Goal: Navigation & Orientation: Find specific page/section

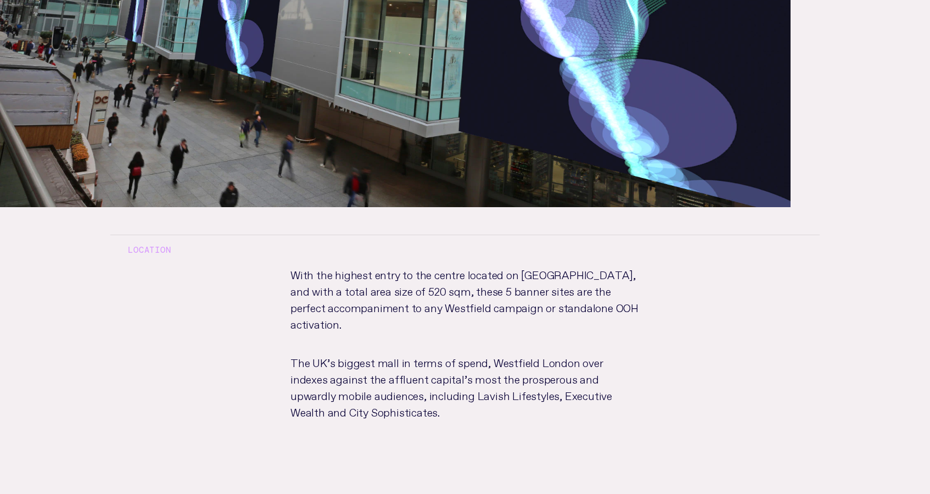
click at [531, 294] on p "With the highest entry to the centre located on [GEOGRAPHIC_DATA], and with a t…" at bounding box center [465, 309] width 384 height 88
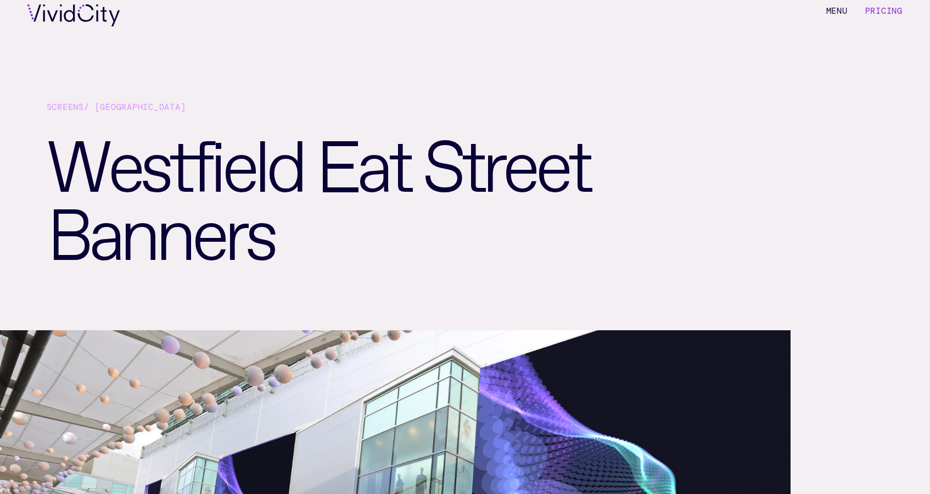
scroll to position [24, 0]
click at [742, 173] on div "Screens / London Westfield Eat Street Banners" at bounding box center [465, 191] width 930 height 276
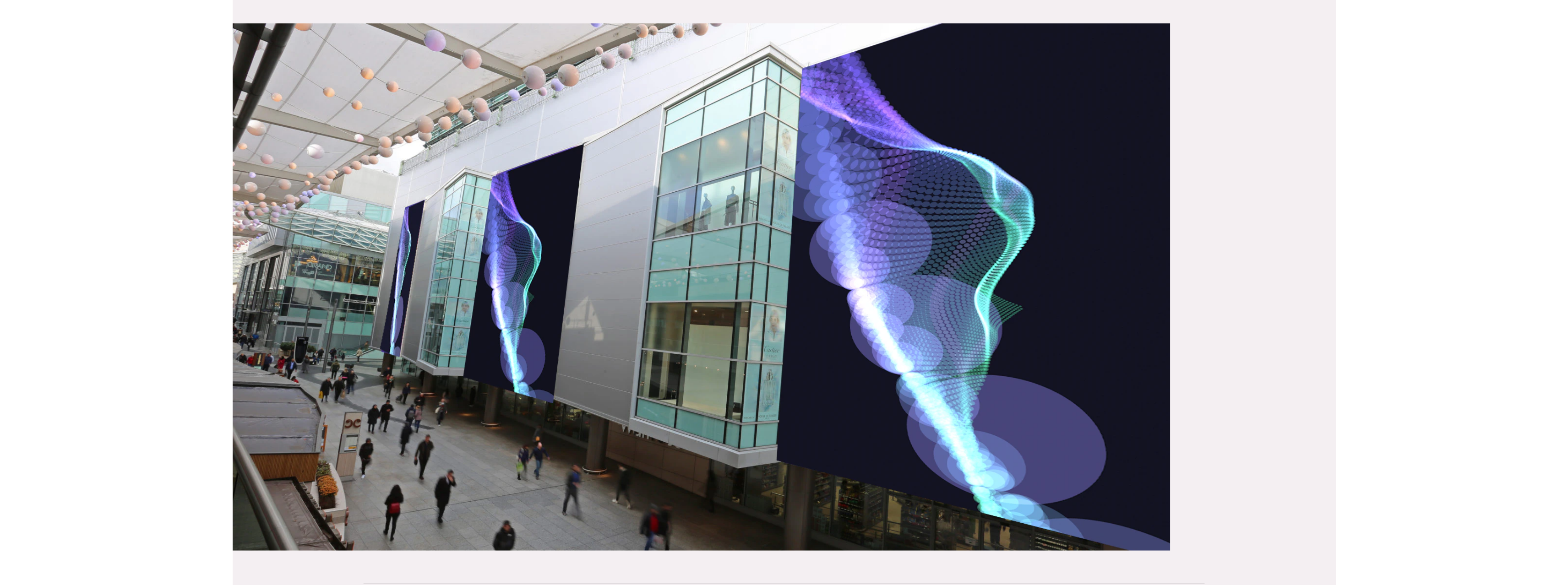
scroll to position [302, 0]
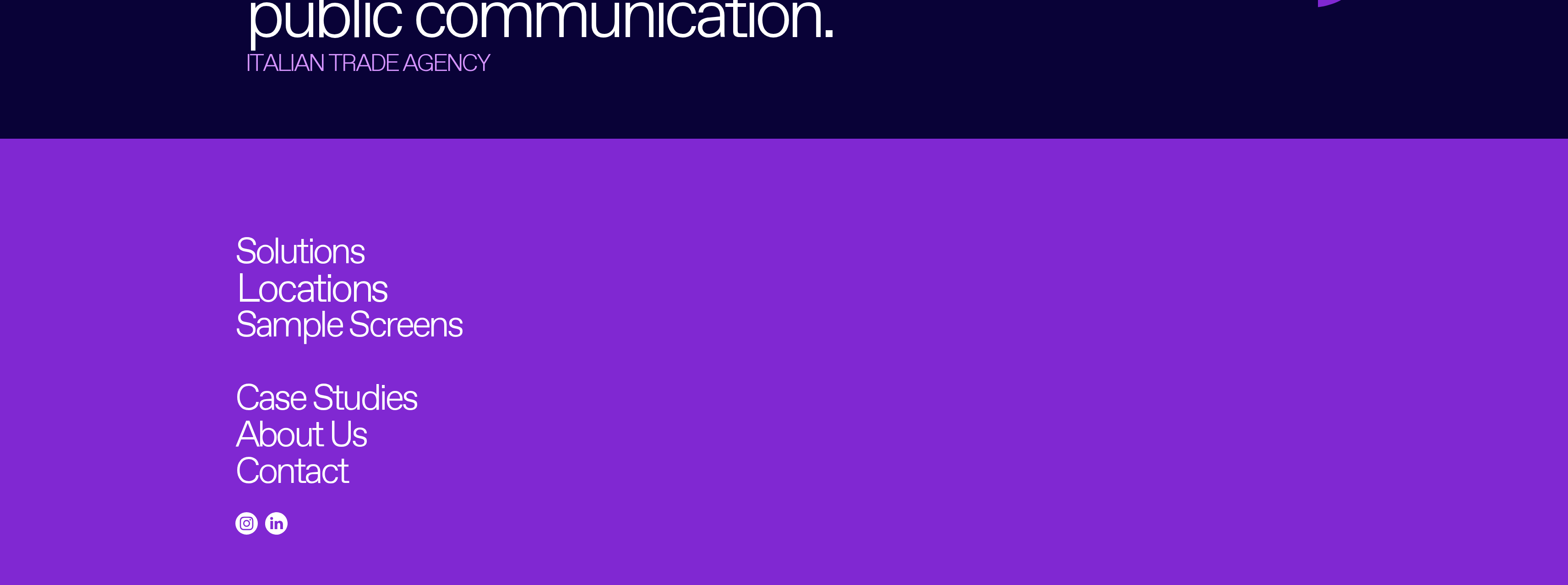
scroll to position [5744, 0]
click at [304, 261] on link "Locations" at bounding box center [311, 281] width 151 height 40
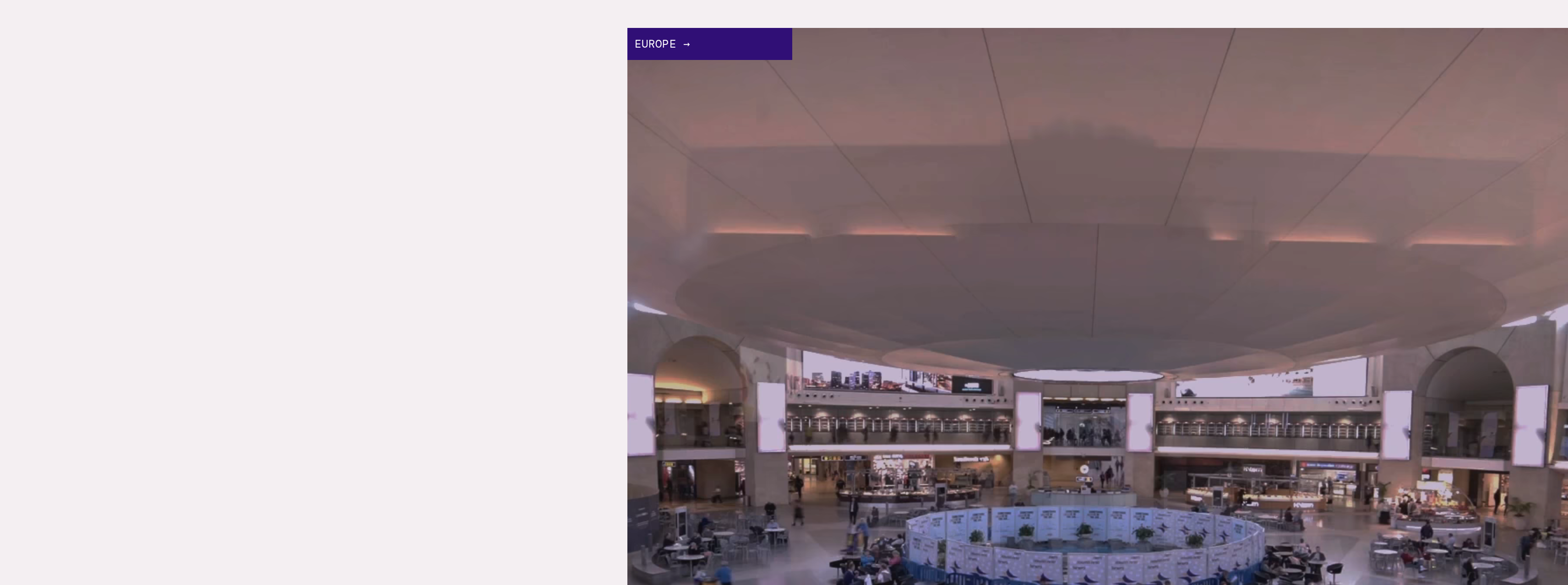
click at [771, 143] on link "Europe →" at bounding box center [1098, 498] width 941 height 940
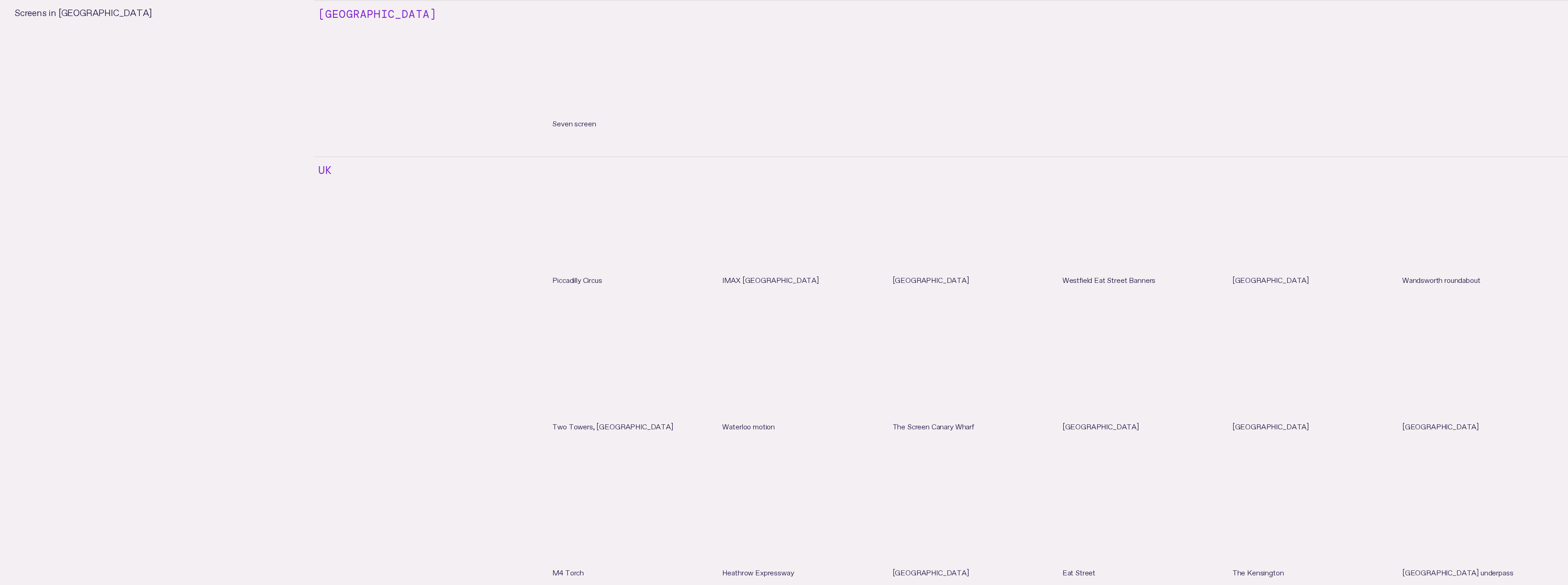
scroll to position [2575, 0]
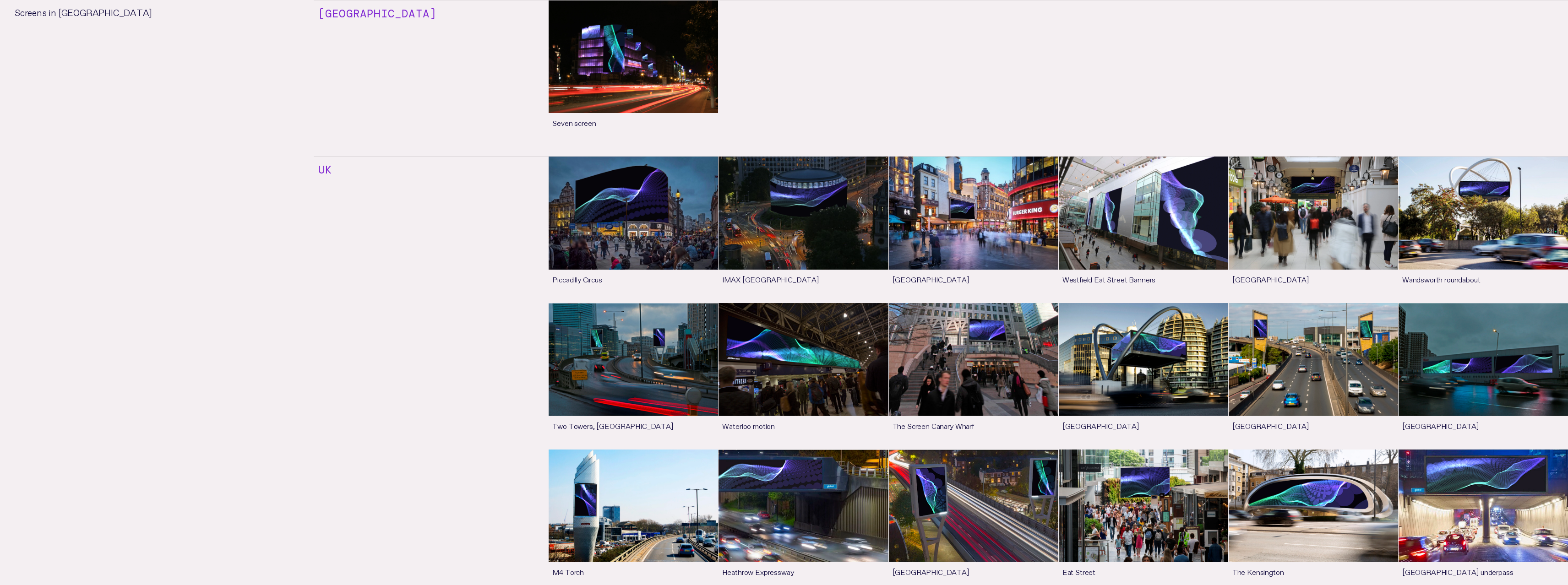
click at [1189, 216] on link "See more" at bounding box center [1143, 229] width 169 height 146
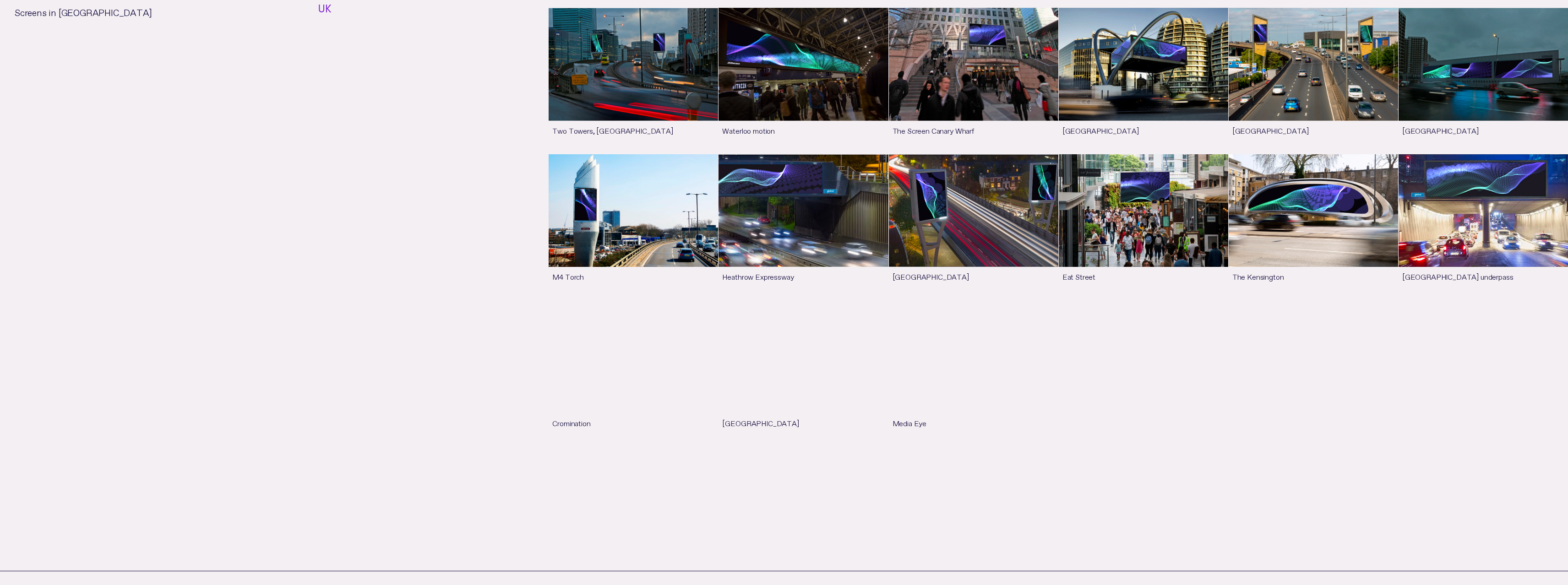
scroll to position [2871, 0]
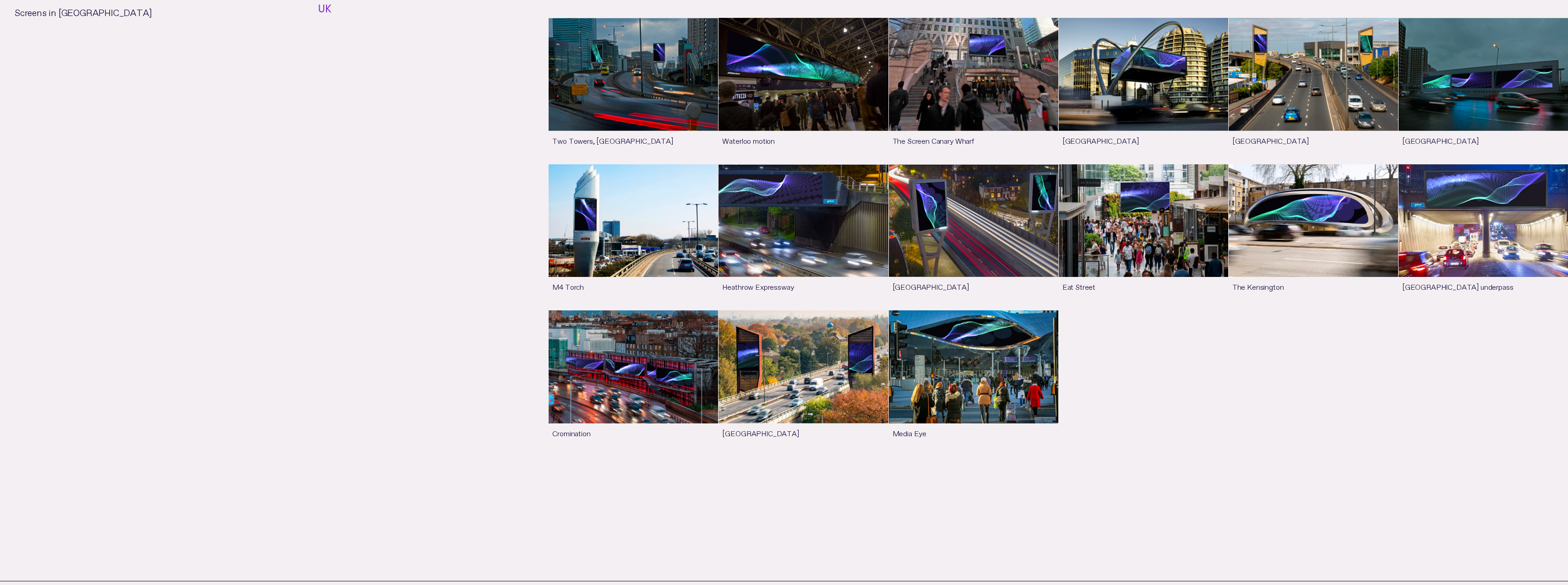
scroll to position [243, 0]
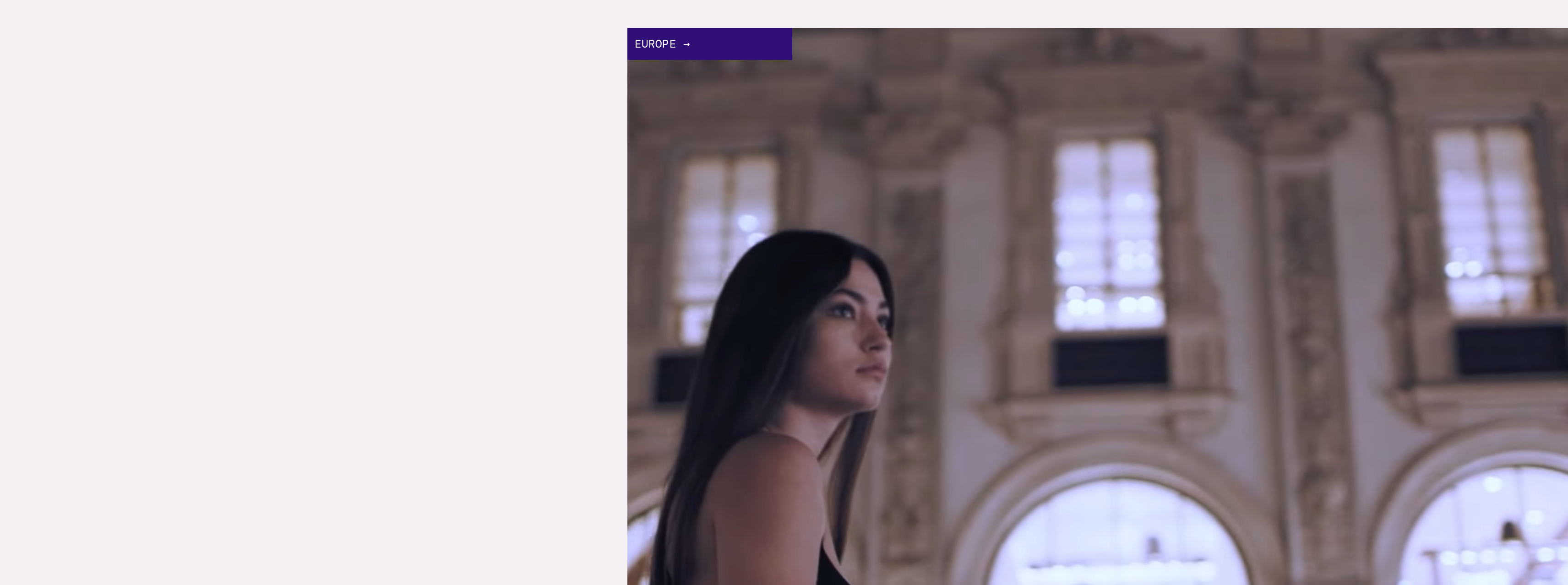
click at [102, 198] on link "Europe" at bounding box center [314, 498] width 627 height 940
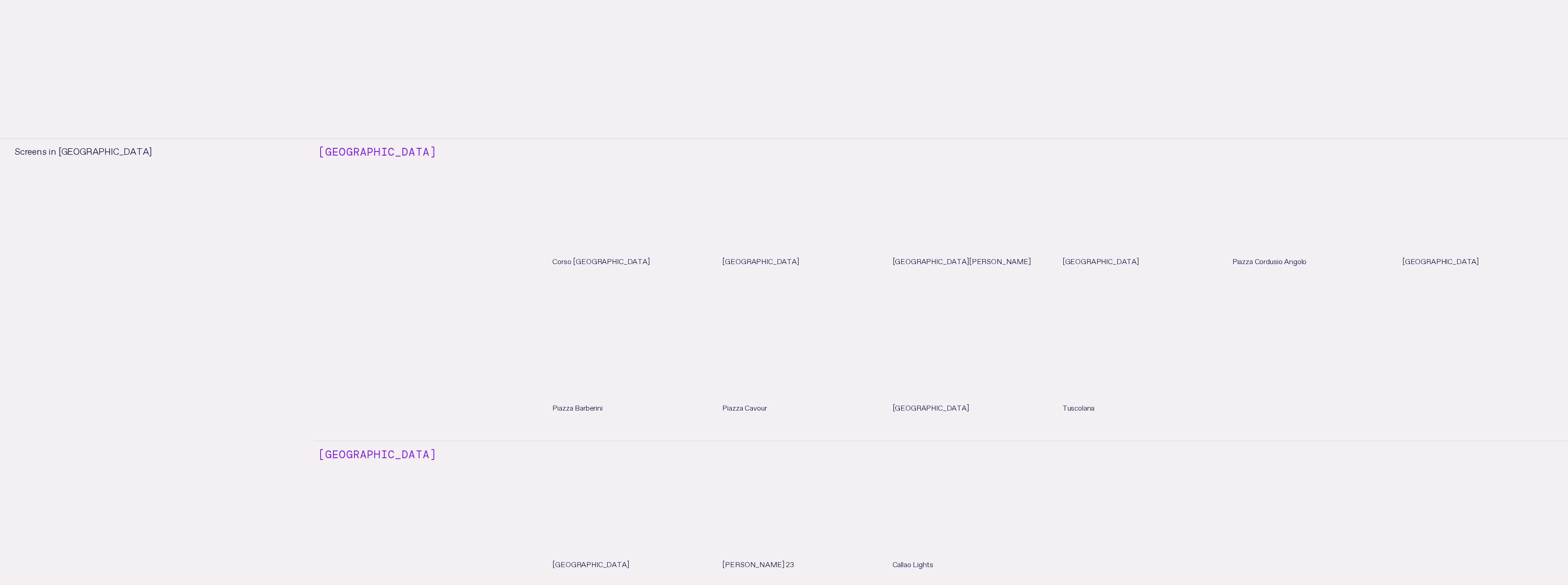
scroll to position [1352, 0]
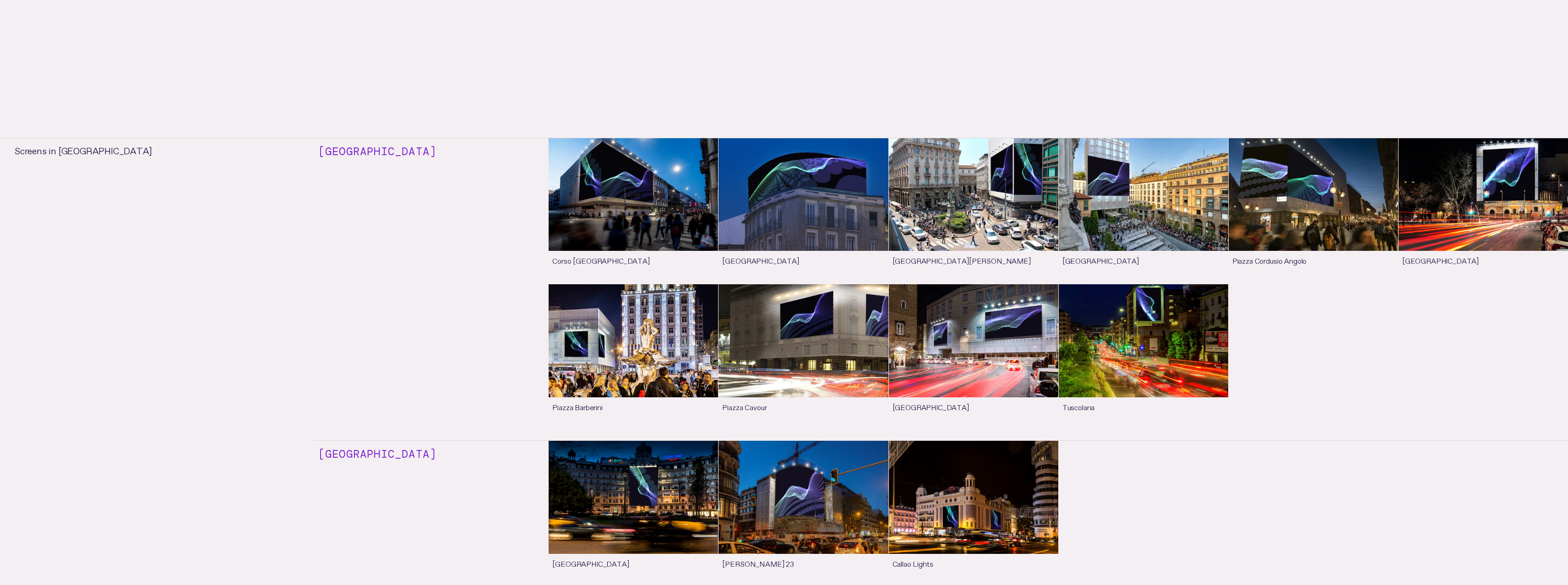
click at [419, 307] on li "Italy Corso Buenos Aires See more Piazza San Babila See more Palazzo Broggi See…" at bounding box center [941, 291] width 1254 height 298
click at [318, 243] on div "Italy" at bounding box center [374, 291] width 123 height 298
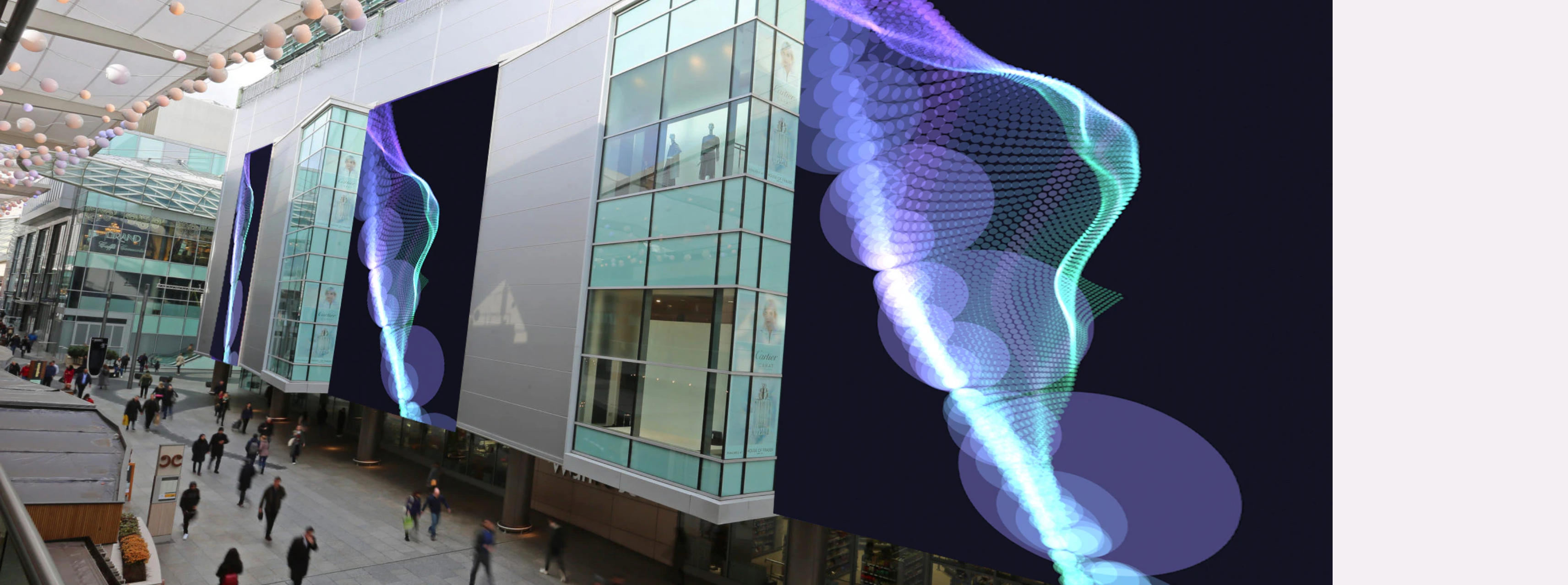
scroll to position [524, 0]
